Goal: Transaction & Acquisition: Purchase product/service

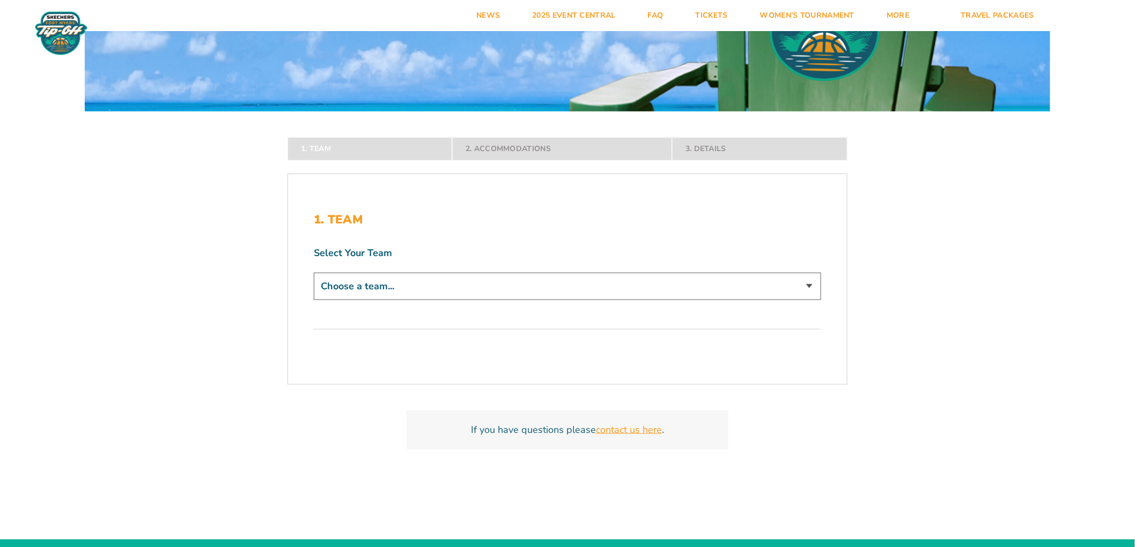
scroll to position [179, 0]
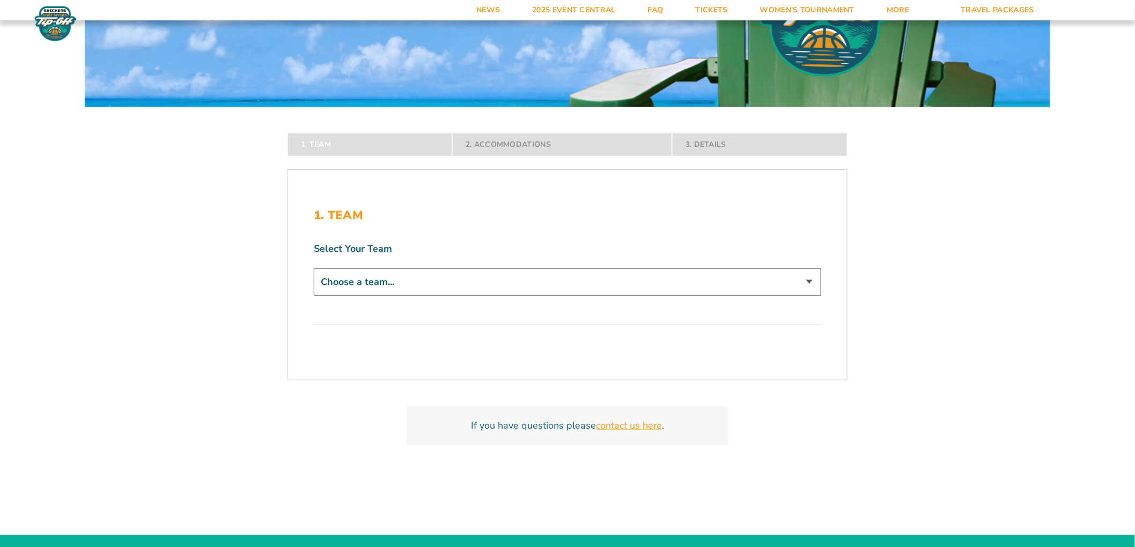
click at [527, 281] on select "Choose a team... ECU Pirates Michigan State Spartans Bowling Green Falcons Buff…" at bounding box center [567, 282] width 507 height 27
select select "18592"
click at [314, 296] on select "Choose a team... ECU Pirates Michigan State Spartans Bowling Green Falcons Buff…" at bounding box center [567, 282] width 507 height 27
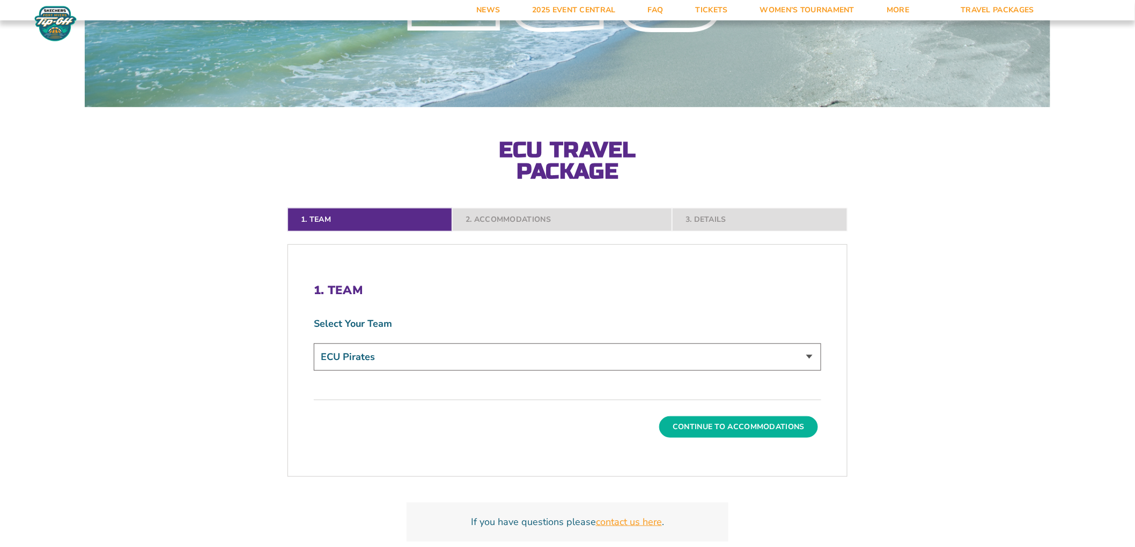
click at [704, 426] on button "Continue To Accommodations" at bounding box center [738, 427] width 159 height 21
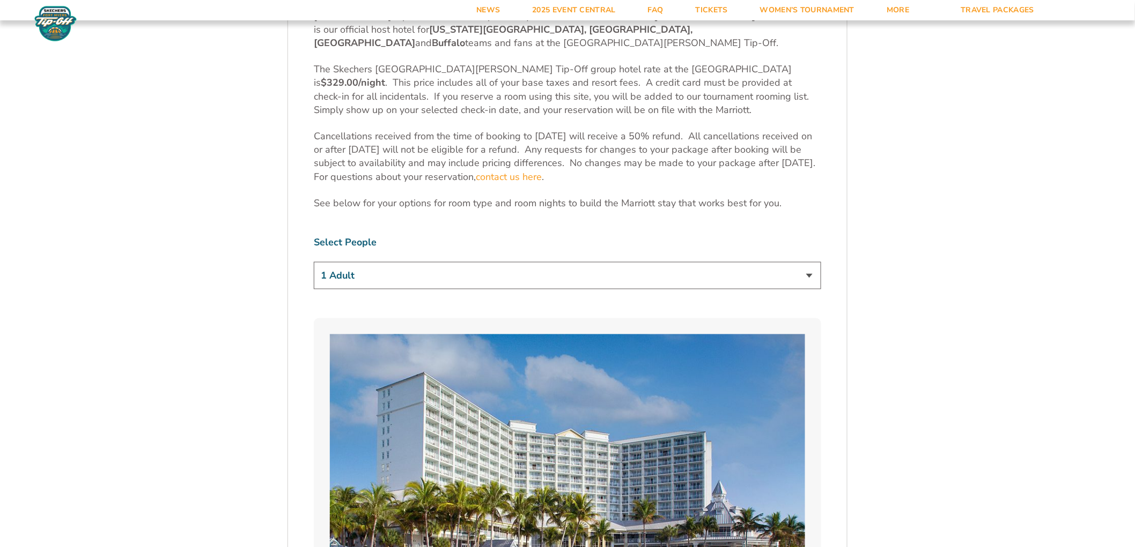
scroll to position [0, 0]
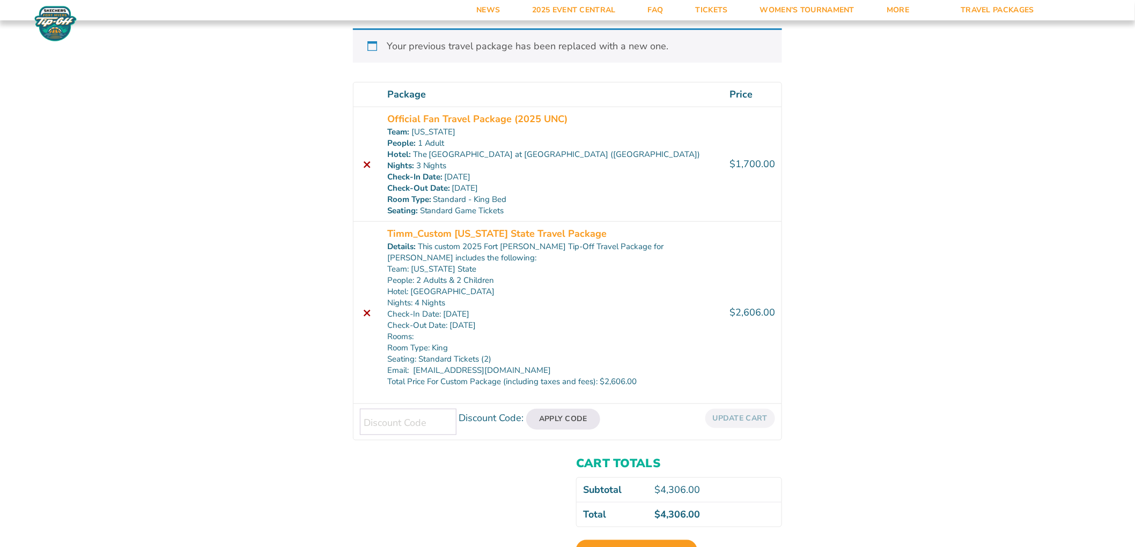
scroll to position [187, 0]
click at [366, 165] on link "×" at bounding box center [367, 165] width 14 height 14
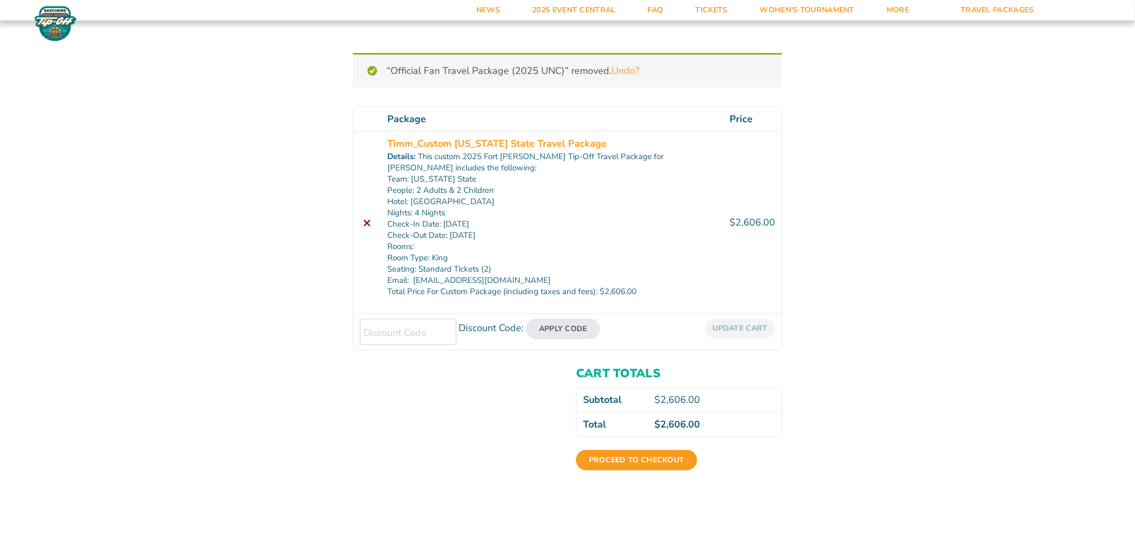
scroll to position [108, 0]
click at [621, 460] on link "Proceed to checkout" at bounding box center [636, 461] width 121 height 20
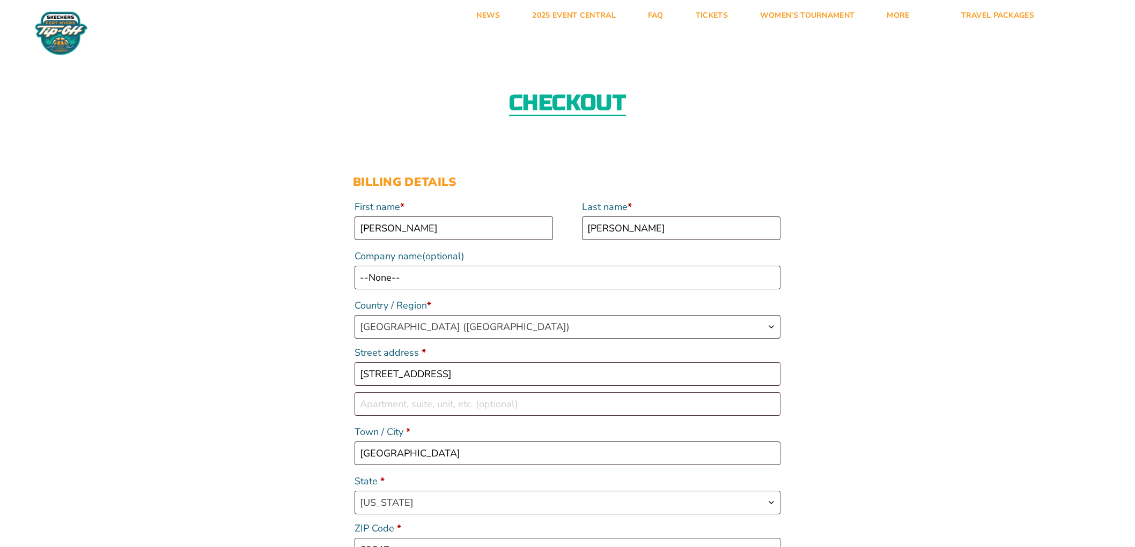
select select "IL"
